Goal: Communication & Community: Share content

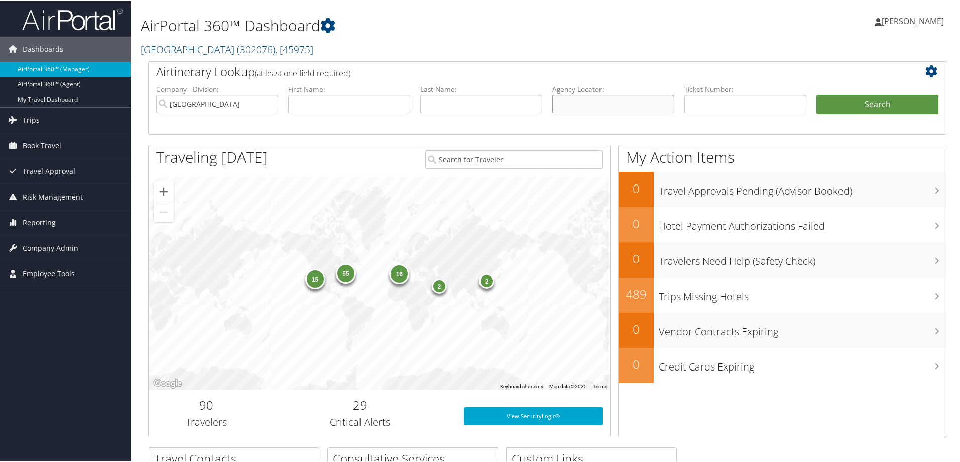
click at [586, 99] on input "text" at bounding box center [613, 102] width 122 height 19
paste input "GUGEUD-SABRE"
type input "GUGEUD"
click at [817, 93] on button "Search" at bounding box center [878, 103] width 122 height 20
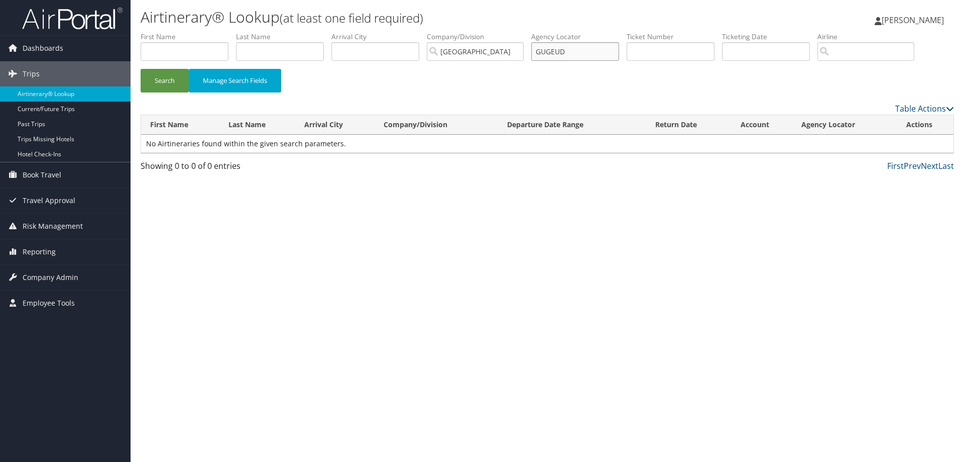
drag, startPoint x: 591, startPoint y: 49, endPoint x: 389, endPoint y: 54, distance: 201.4
click at [389, 32] on ul "First Name Last Name Departure City Arrival City Company/Division [GEOGRAPHIC_D…" at bounding box center [548, 32] width 814 height 0
click at [521, 54] on input "[GEOGRAPHIC_DATA]" at bounding box center [475, 51] width 97 height 19
click at [553, 51] on input "text" at bounding box center [575, 51] width 88 height 19
paste input "GUGEUD"
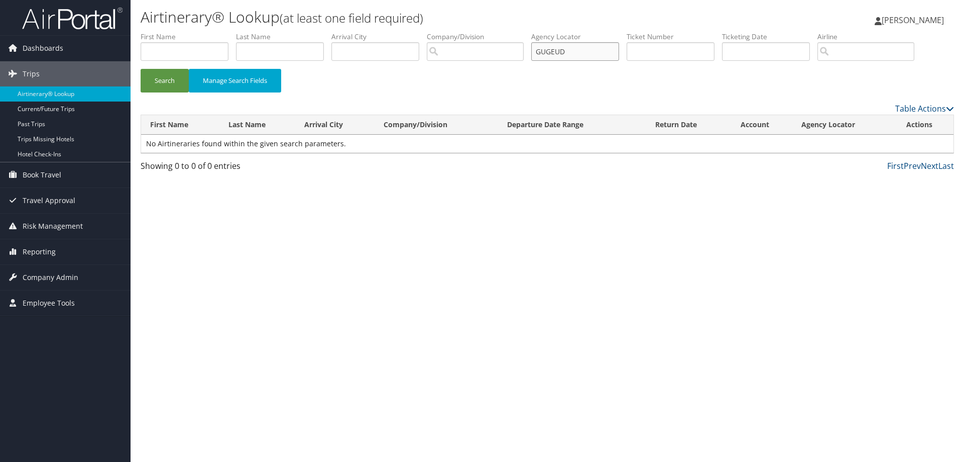
type input "GUGEUD"
click at [141, 69] on button "Search" at bounding box center [165, 81] width 48 height 24
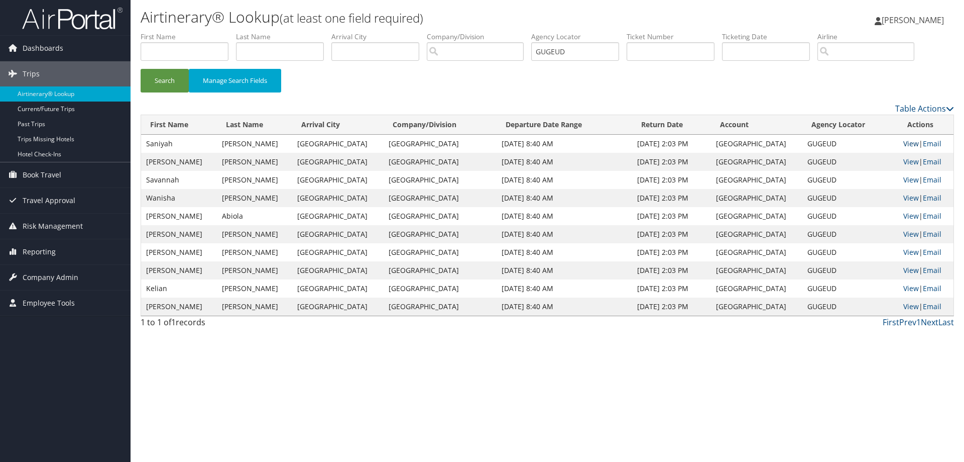
click at [905, 144] on link "View" at bounding box center [911, 144] width 16 height 10
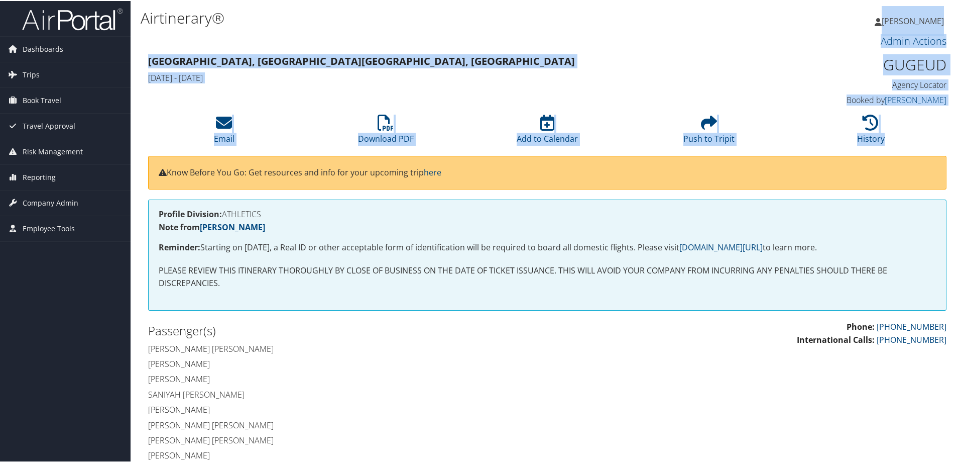
drag, startPoint x: 960, startPoint y: 12, endPoint x: 959, endPoint y: 143, distance: 131.1
click at [733, 42] on h3 "Admin Actions" at bounding box center [547, 40] width 798 height 14
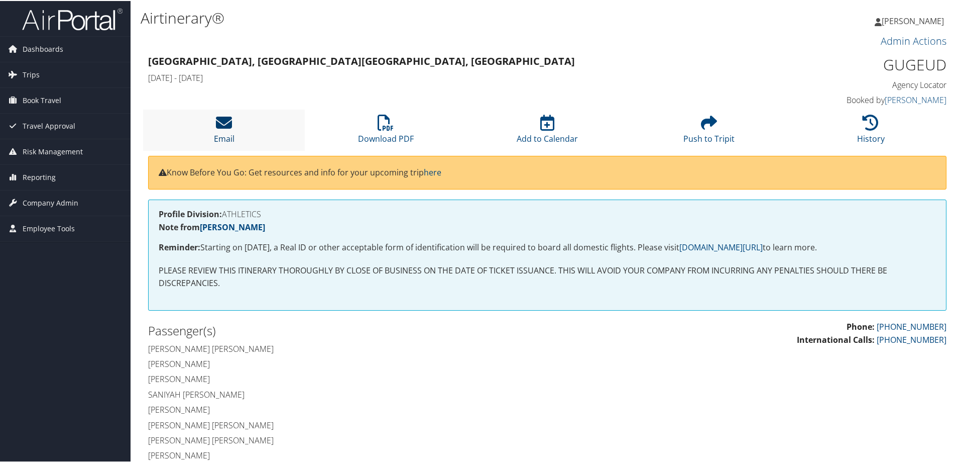
click at [221, 118] on icon at bounding box center [224, 121] width 16 height 16
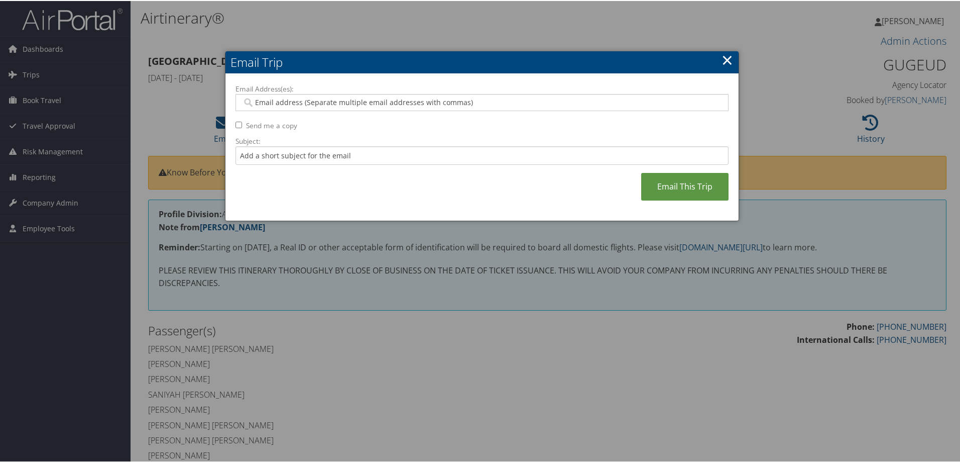
click at [273, 104] on input "Email Address(es):" at bounding box center [482, 101] width 480 height 10
type input "lakaitlin.wright@temple.edu"
click at [237, 121] on input "Send me a copy" at bounding box center [239, 124] width 7 height 7
checkbox input "true"
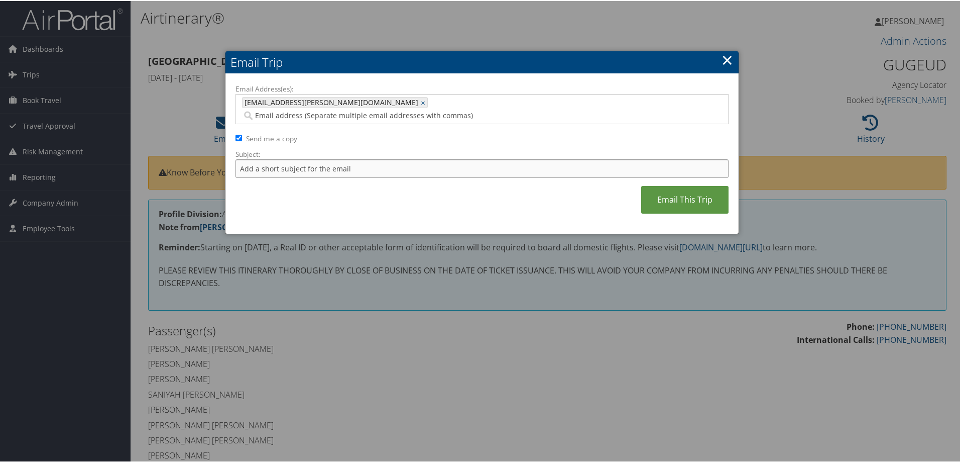
click at [298, 158] on input "Subject:" at bounding box center [482, 167] width 493 height 19
type input "TEMPLE WBB PIT FINAL"
click at [682, 185] on link "Email This Trip" at bounding box center [684, 199] width 87 height 28
